Goal: Information Seeking & Learning: Learn about a topic

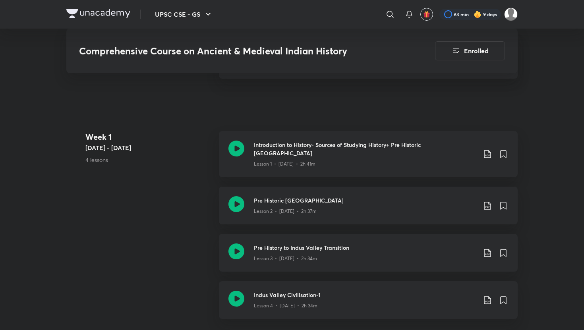
scroll to position [393, 0]
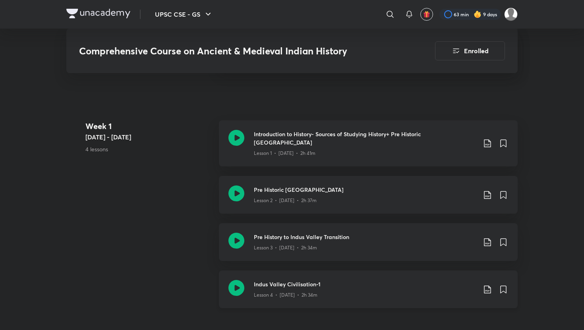
click at [486, 285] on icon at bounding box center [487, 290] width 10 height 10
click at [447, 302] on p "With annotation" at bounding box center [427, 302] width 41 height 8
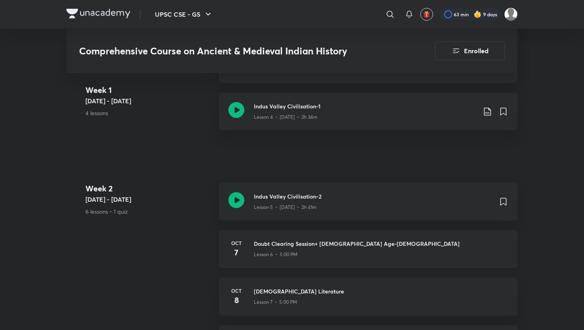
scroll to position [571, 0]
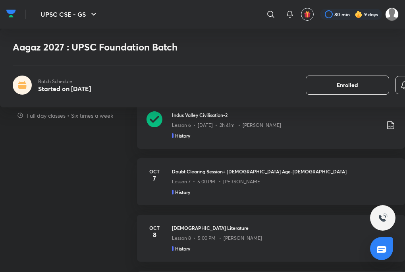
scroll to position [358, 0]
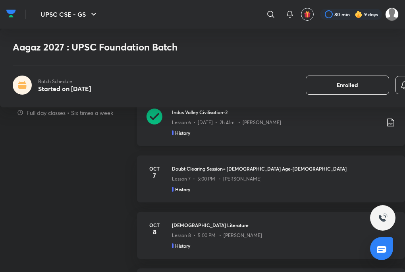
click at [158, 116] on icon at bounding box center [155, 116] width 16 height 16
